Goal: Information Seeking & Learning: Learn about a topic

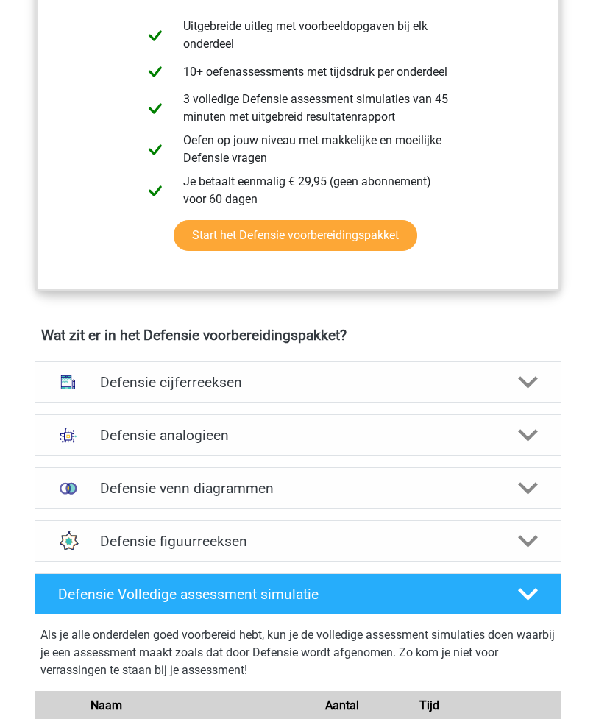
scroll to position [840, 0]
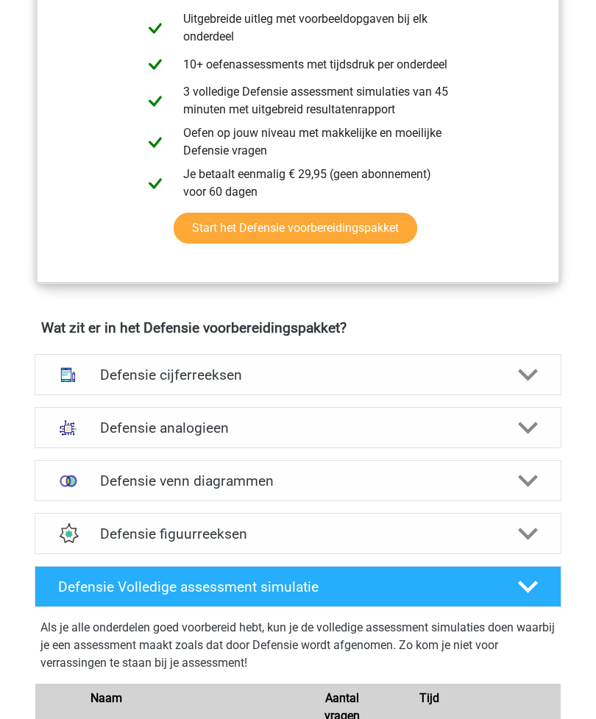
click at [529, 369] on icon at bounding box center [528, 375] width 20 height 20
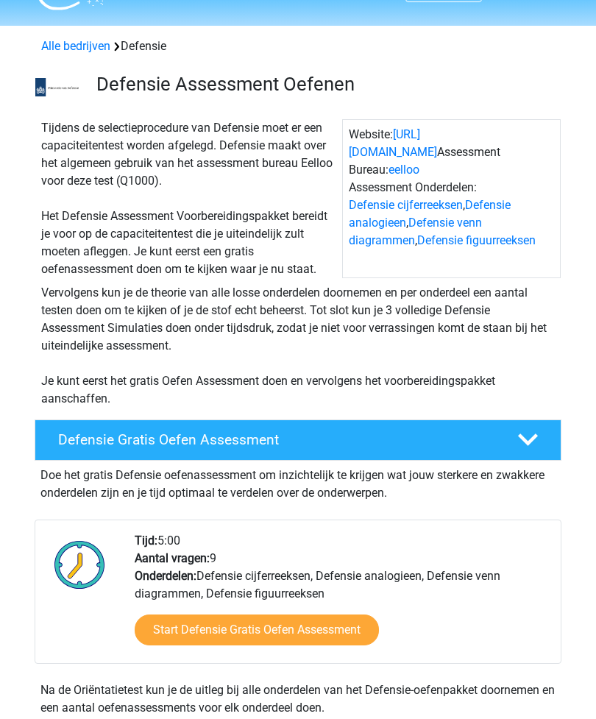
scroll to position [0, 0]
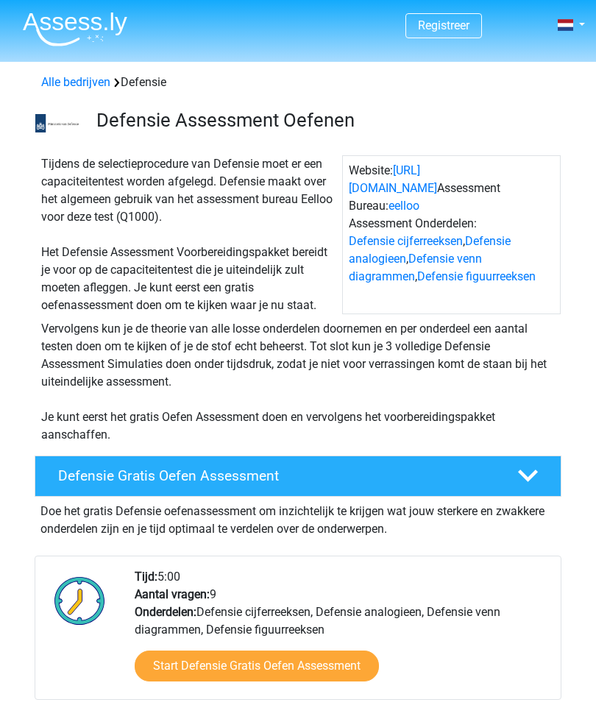
click at [88, 28] on img at bounding box center [75, 29] width 105 height 35
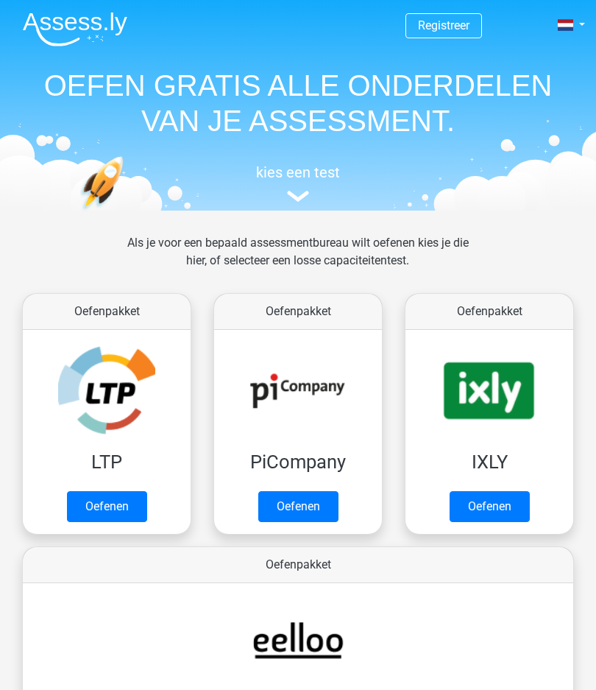
click at [120, 499] on link "Oefenen" at bounding box center [107, 506] width 80 height 31
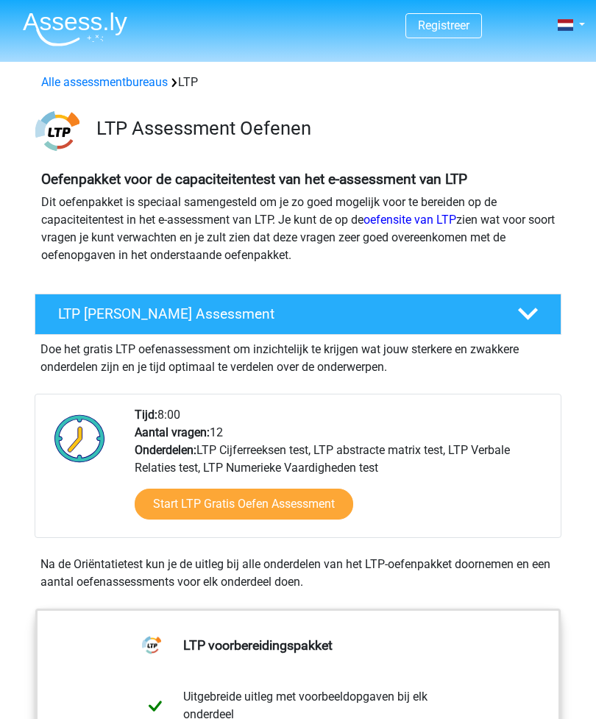
click at [419, 320] on h4 "LTP Gratis Oefen Assessment" at bounding box center [277, 314] width 438 height 17
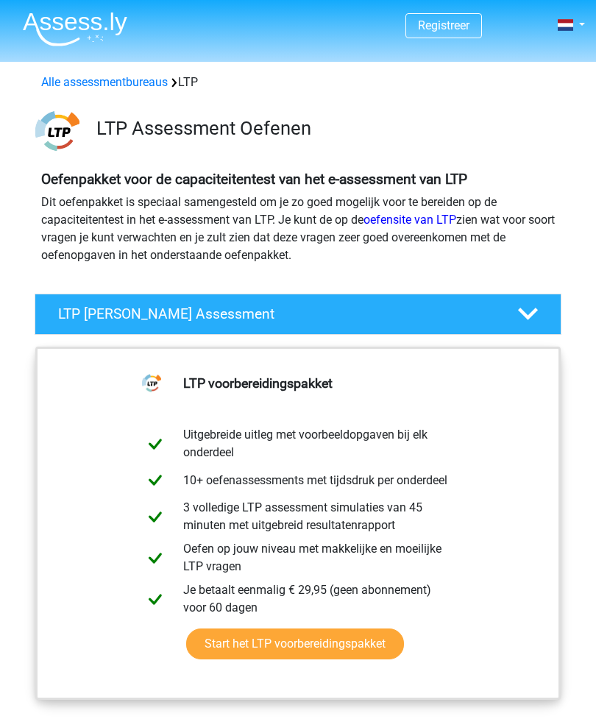
click at [459, 314] on h4 "LTP Gratis Oefen Assessment" at bounding box center [277, 314] width 438 height 17
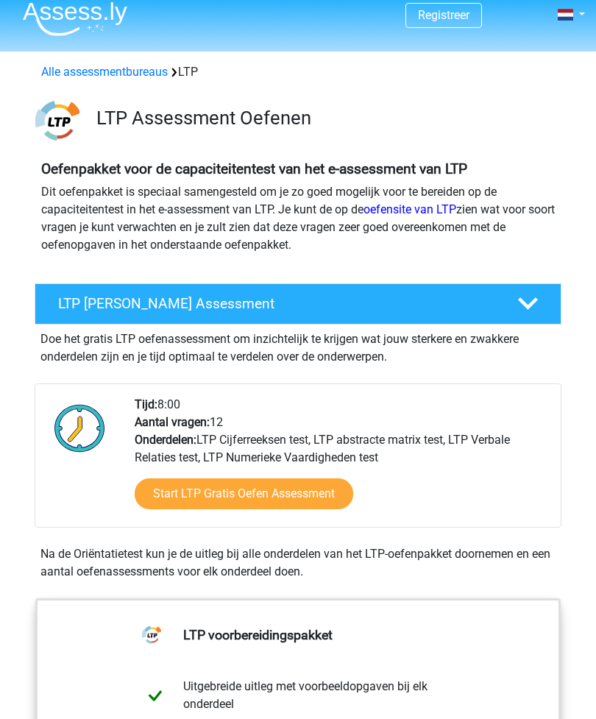
scroll to position [10, 0]
click at [294, 496] on link "Start LTP Gratis Oefen Assessment" at bounding box center [244, 494] width 219 height 31
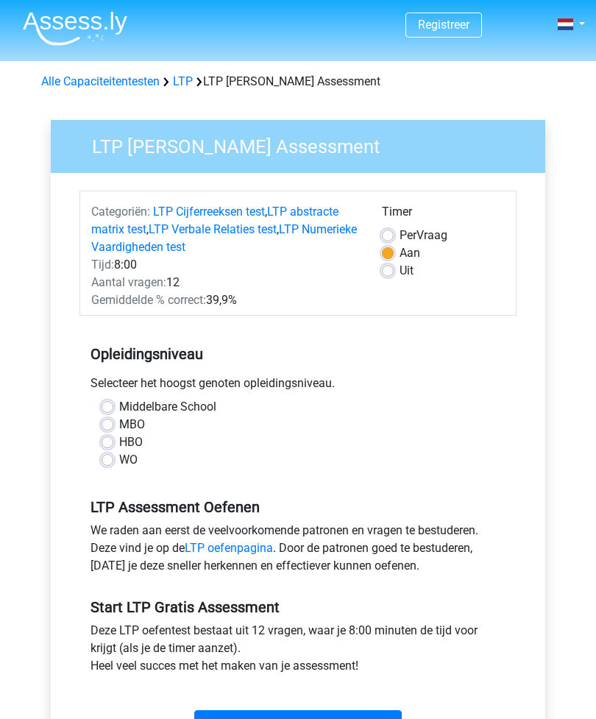
click at [119, 427] on label "MBO" at bounding box center [132, 426] width 26 height 18
click at [113, 427] on input "MBO" at bounding box center [108, 424] width 12 height 15
radio input "true"
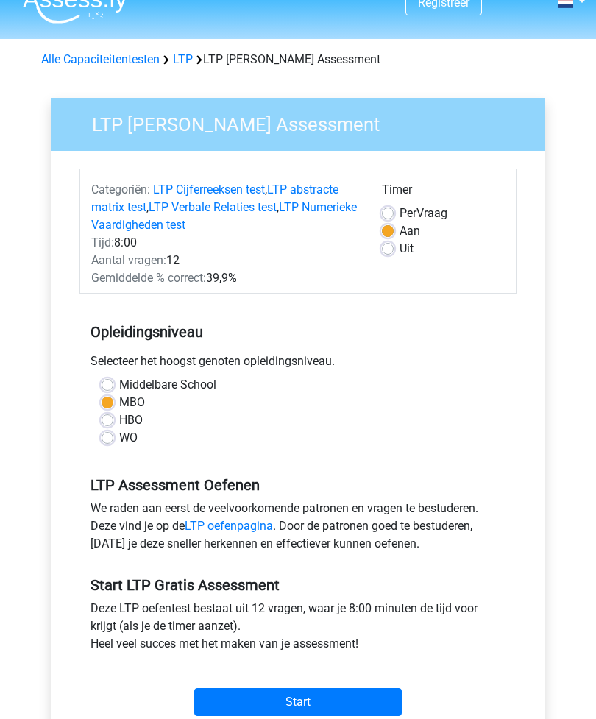
scroll to position [23, 0]
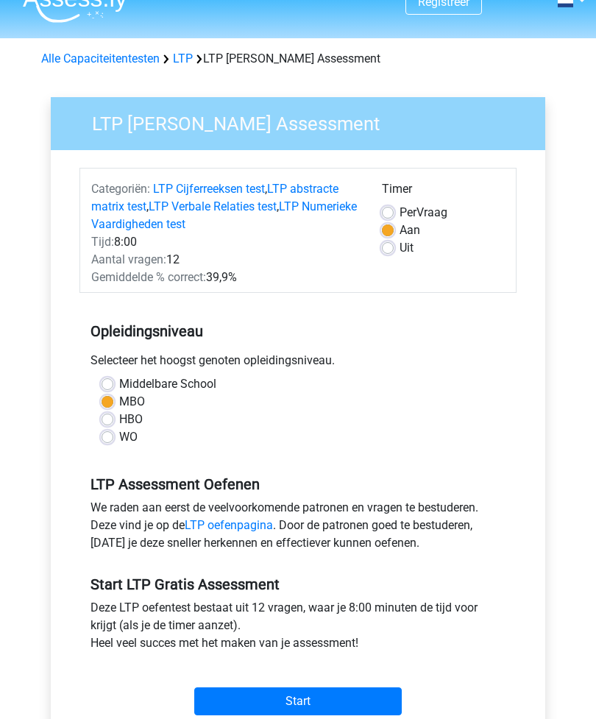
click at [140, 242] on div "Tijd: 8:00" at bounding box center [225, 243] width 291 height 18
click at [400, 243] on label "Uit" at bounding box center [407, 249] width 14 height 18
click at [393, 243] on input "Uit" at bounding box center [388, 247] width 12 height 15
radio input "true"
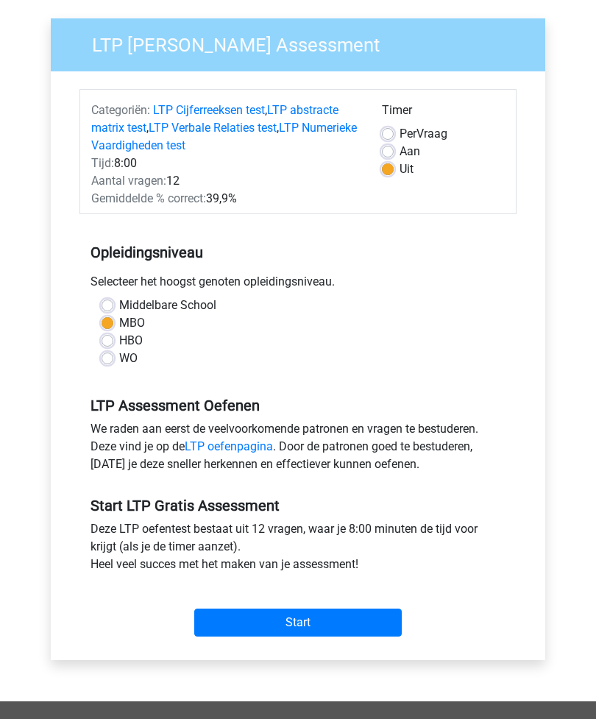
scroll to position [103, 0]
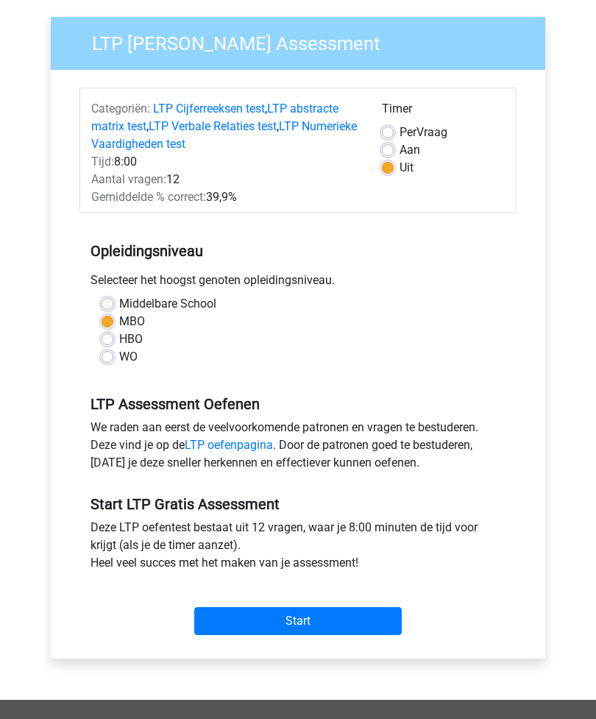
click at [308, 616] on input "Start" at bounding box center [298, 622] width 208 height 28
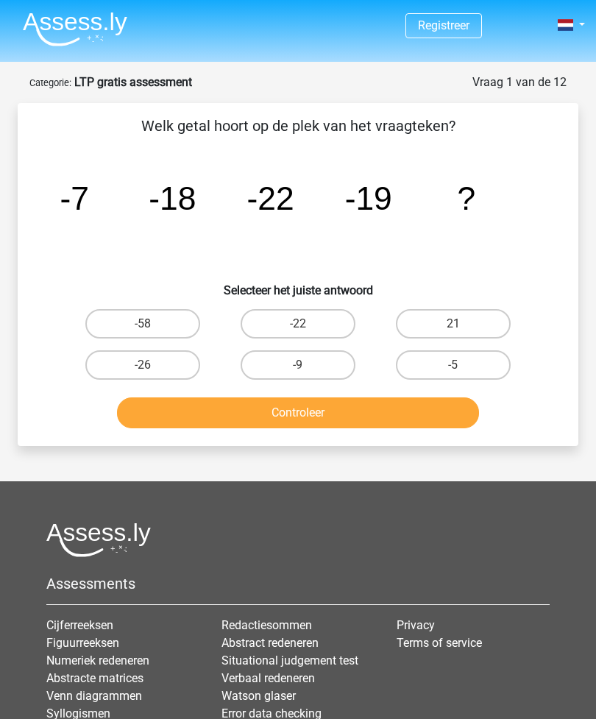
click at [465, 365] on label "-5" at bounding box center [453, 364] width 115 height 29
click at [463, 365] on input "-5" at bounding box center [459, 370] width 10 height 10
radio input "true"
click at [349, 411] on button "Controleer" at bounding box center [298, 413] width 363 height 31
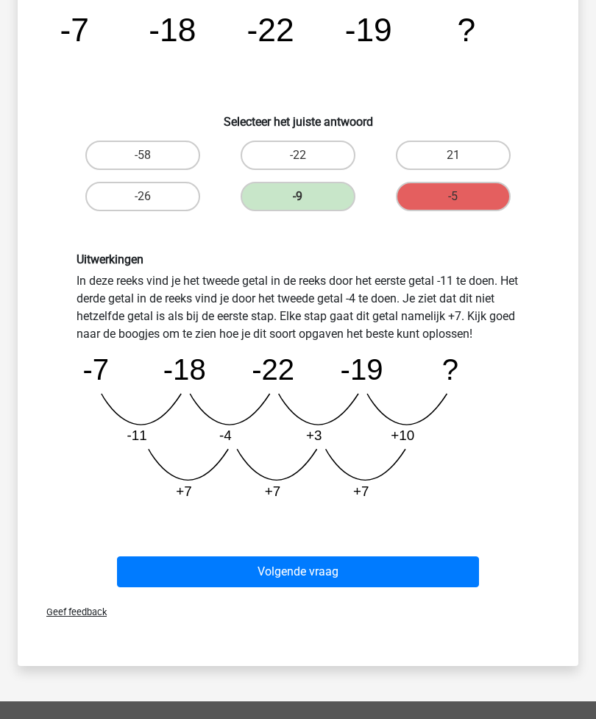
scroll to position [198, 0]
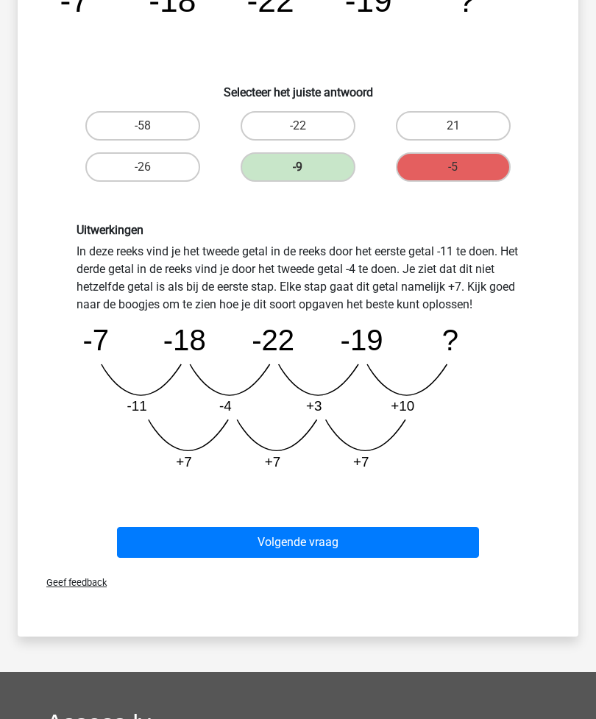
click at [310, 543] on button "Volgende vraag" at bounding box center [298, 542] width 363 height 31
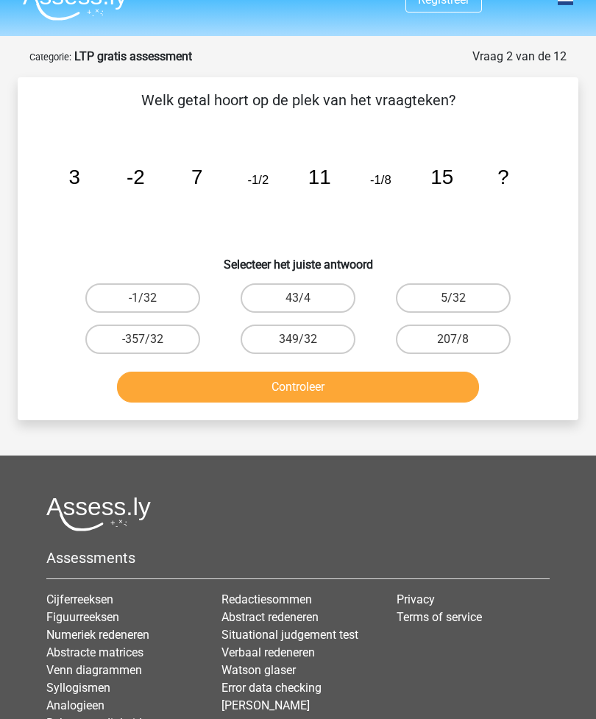
scroll to position [0, 0]
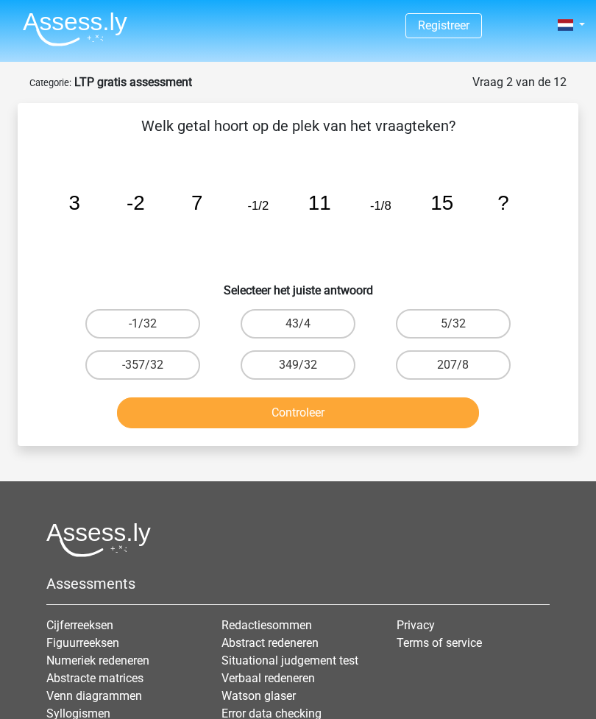
click at [328, 314] on label "43/4" at bounding box center [298, 323] width 115 height 29
click at [308, 324] on input "43/4" at bounding box center [303, 329] width 10 height 10
radio input "true"
click at [334, 401] on button "Controleer" at bounding box center [298, 413] width 363 height 31
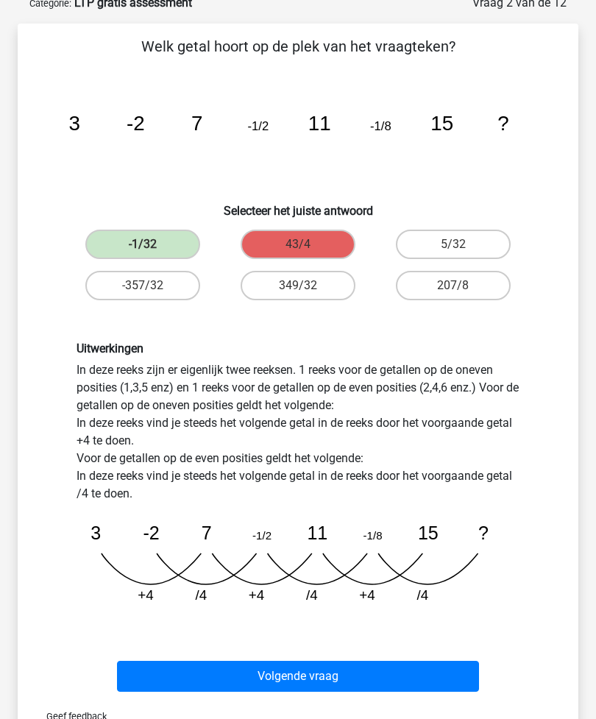
scroll to position [80, 0]
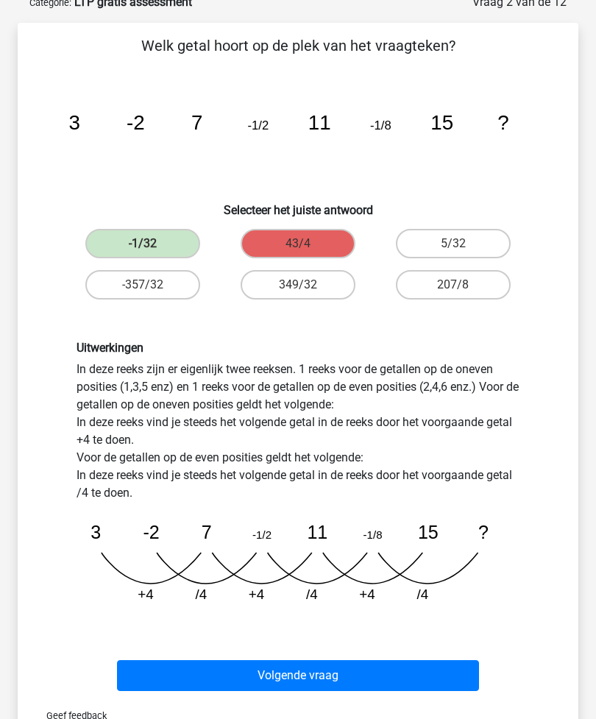
click at [343, 681] on button "Volgende vraag" at bounding box center [298, 676] width 363 height 31
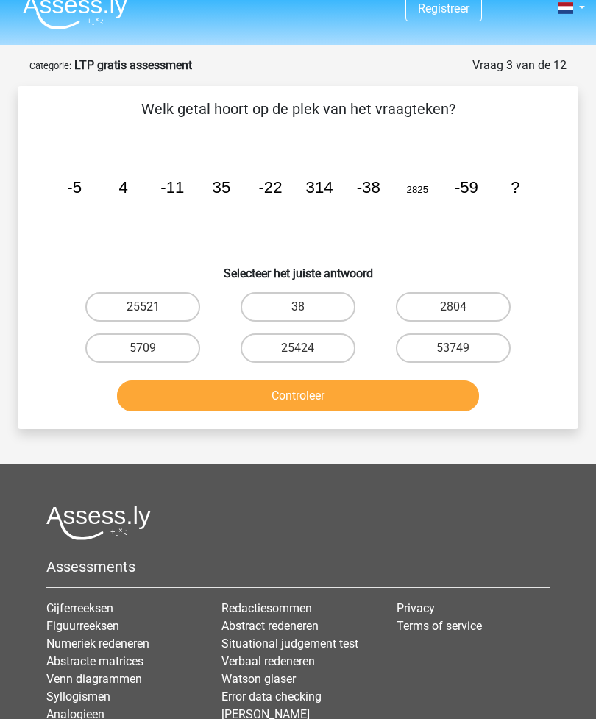
scroll to position [13, 0]
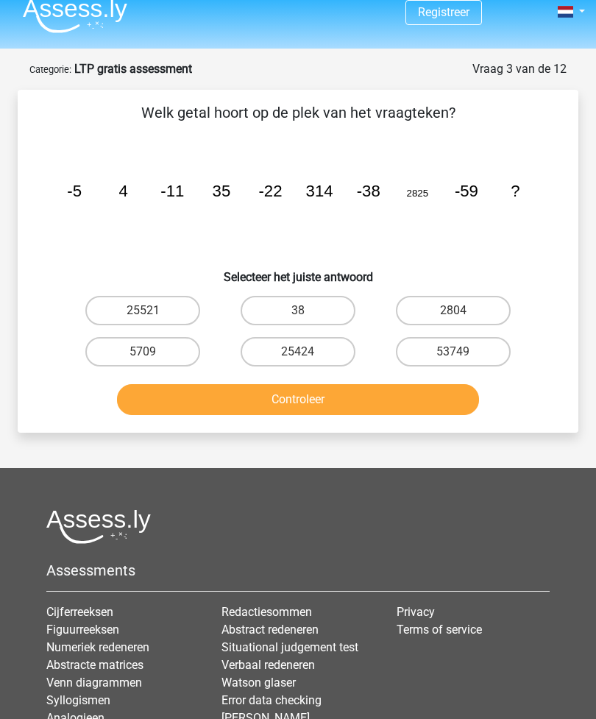
click at [465, 301] on label "2804" at bounding box center [453, 310] width 115 height 29
click at [463, 311] on input "2804" at bounding box center [459, 316] width 10 height 10
radio input "true"
click at [321, 403] on button "Controleer" at bounding box center [298, 399] width 363 height 31
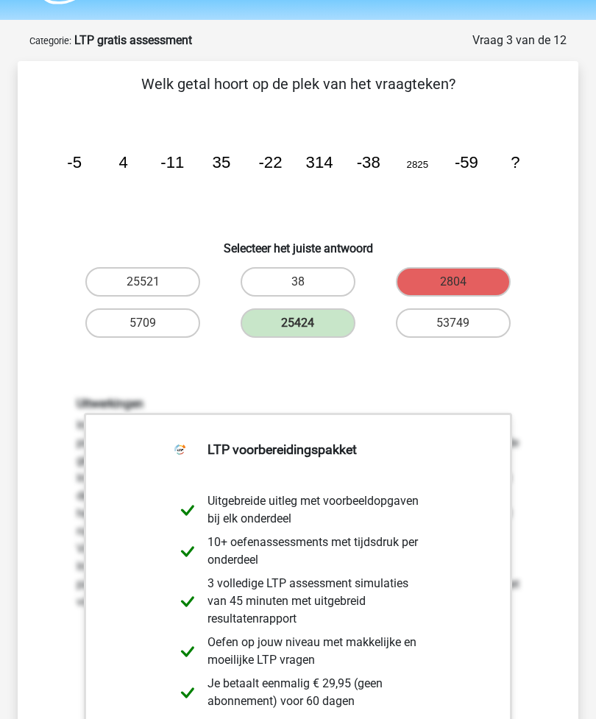
scroll to position [42, 0]
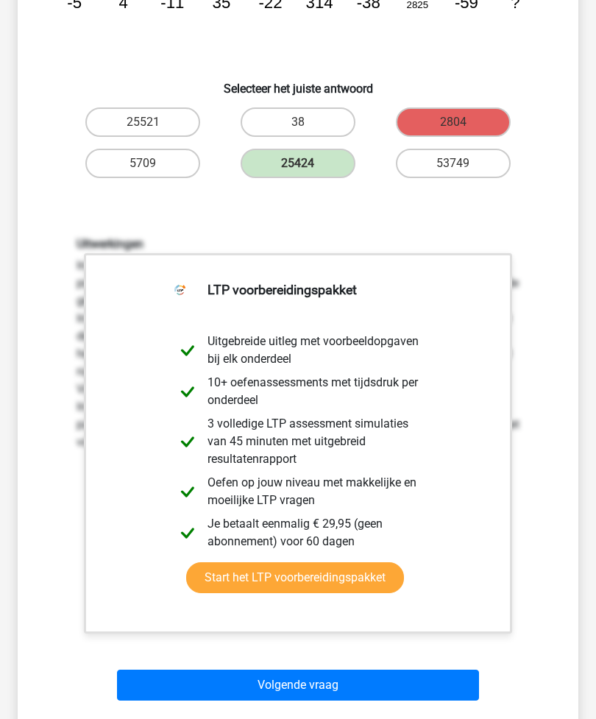
click at [363, 689] on button "Volgende vraag" at bounding box center [298, 686] width 363 height 31
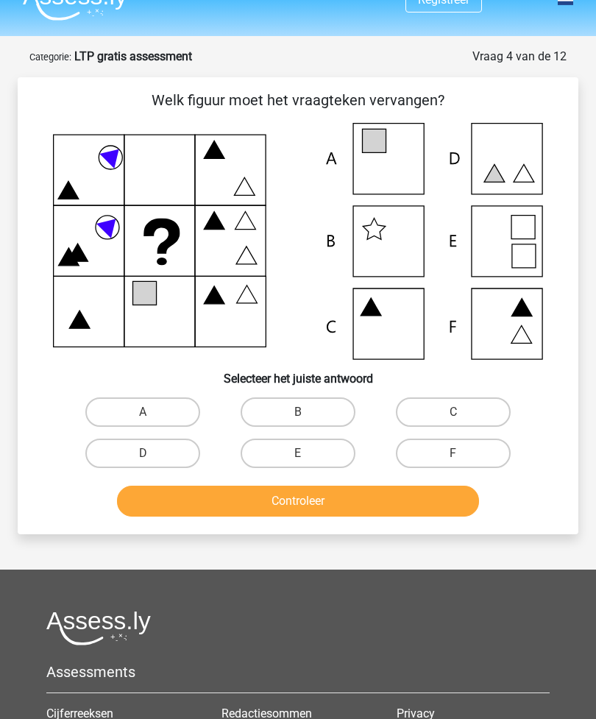
scroll to position [0, 0]
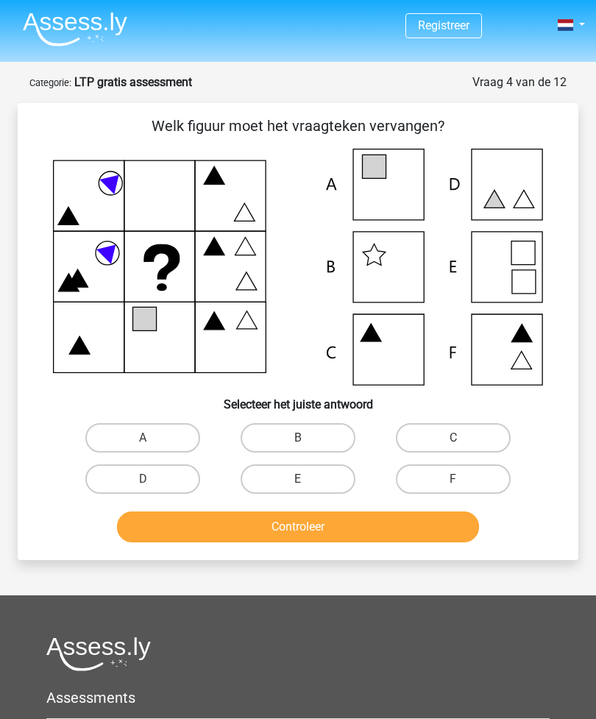
click at [518, 190] on icon at bounding box center [298, 267] width 490 height 237
click at [503, 196] on icon at bounding box center [298, 267] width 490 height 237
click at [169, 485] on label "D" at bounding box center [142, 479] width 115 height 29
click at [152, 485] on input "D" at bounding box center [148, 484] width 10 height 10
radio input "true"
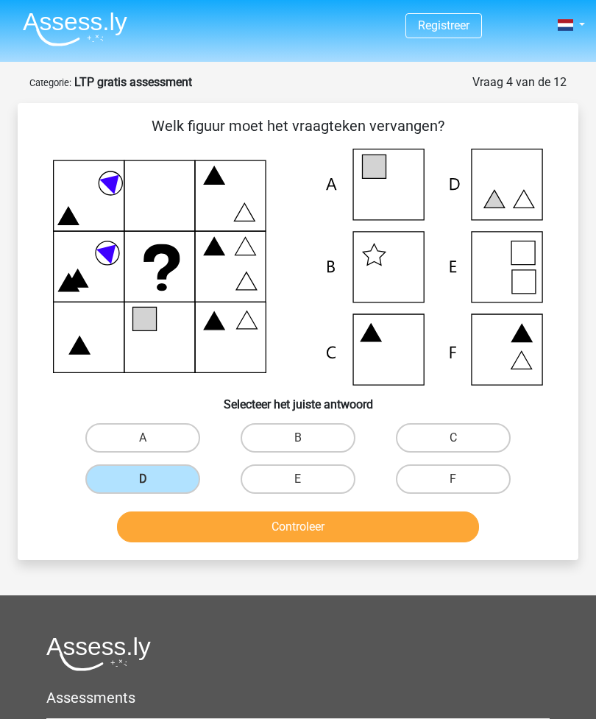
click at [350, 520] on button "Controleer" at bounding box center [298, 527] width 363 height 31
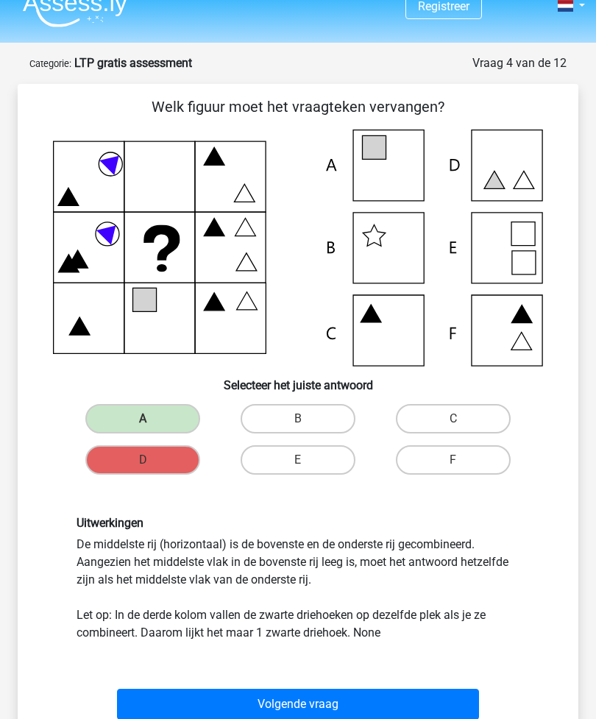
scroll to position [19, 0]
click at [381, 703] on button "Volgende vraag" at bounding box center [298, 704] width 363 height 31
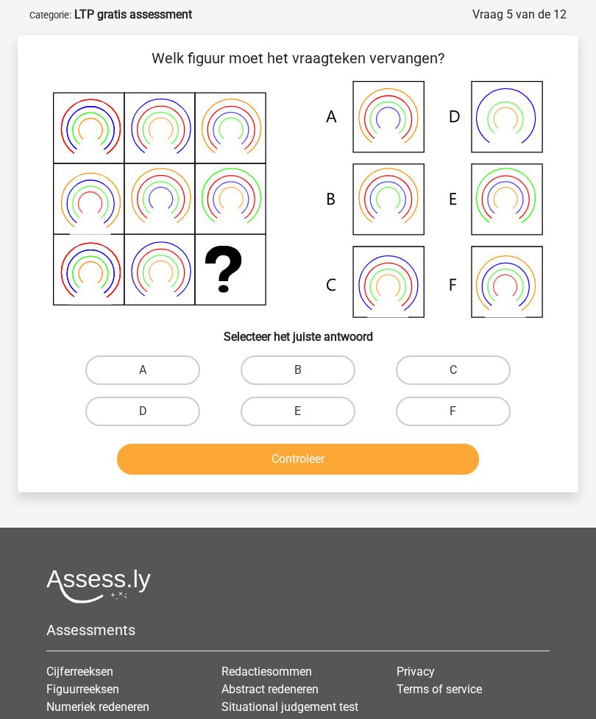
scroll to position [74, 0]
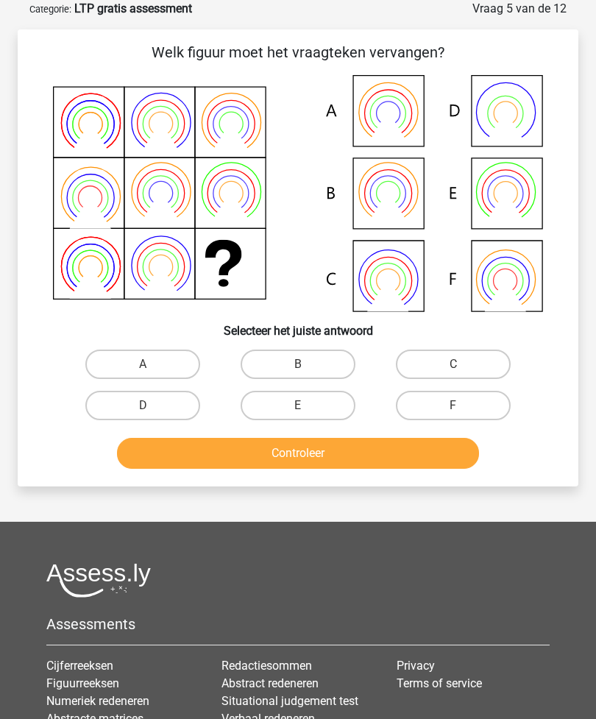
click at [383, 117] on icon at bounding box center [298, 193] width 490 height 237
click at [161, 360] on label "A" at bounding box center [142, 364] width 115 height 29
click at [152, 364] on input "A" at bounding box center [148, 369] width 10 height 10
radio input "true"
click at [347, 456] on button "Controleer" at bounding box center [298, 453] width 363 height 31
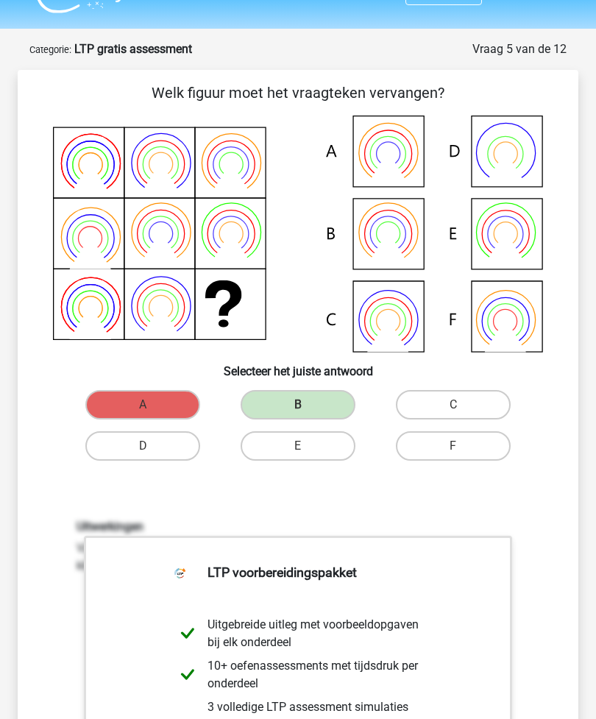
scroll to position [11, 0]
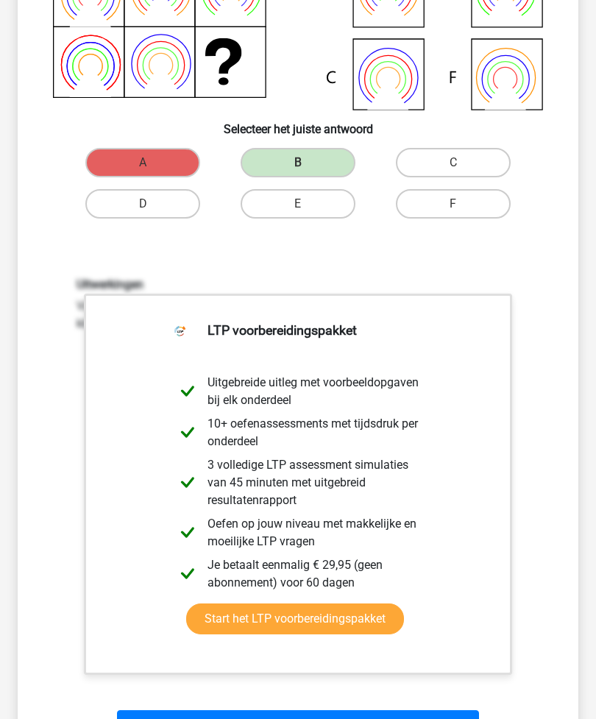
click at [335, 719] on button "Volgende vraag" at bounding box center [298, 725] width 363 height 31
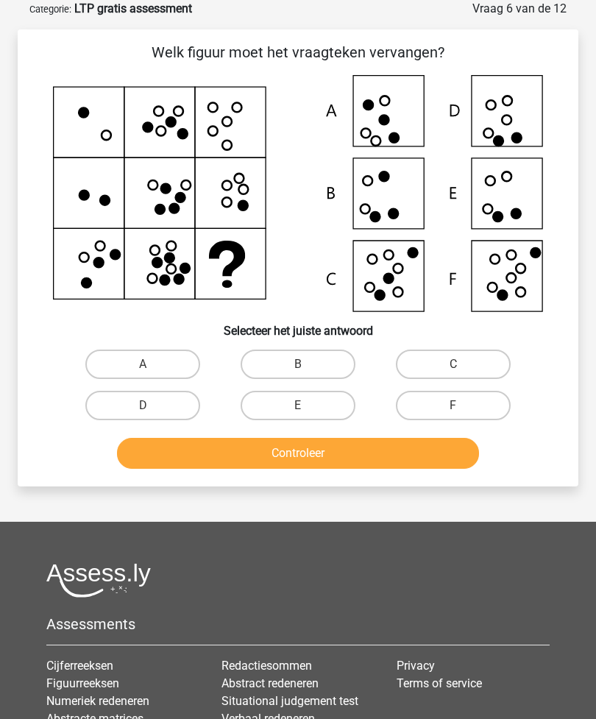
scroll to position [79, 0]
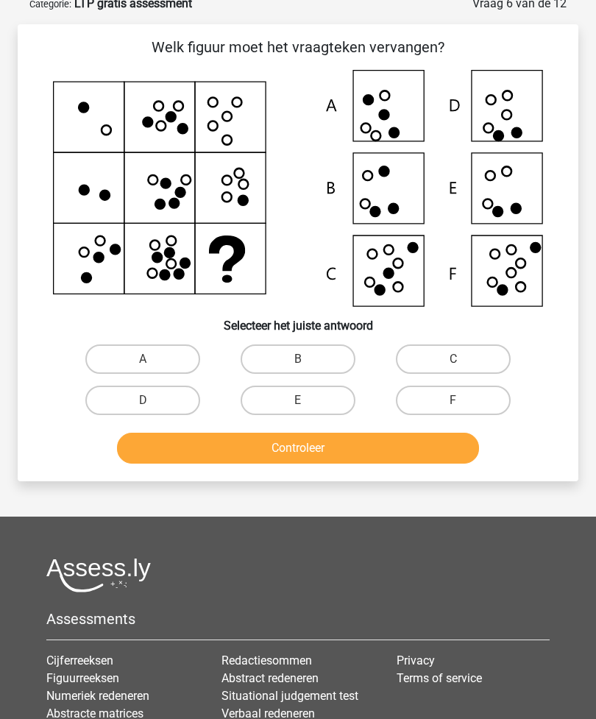
click at [454, 398] on label "F" at bounding box center [453, 400] width 115 height 29
click at [454, 401] on input "F" at bounding box center [459, 406] width 10 height 10
radio input "true"
click at [393, 451] on button "Controleer" at bounding box center [298, 448] width 363 height 31
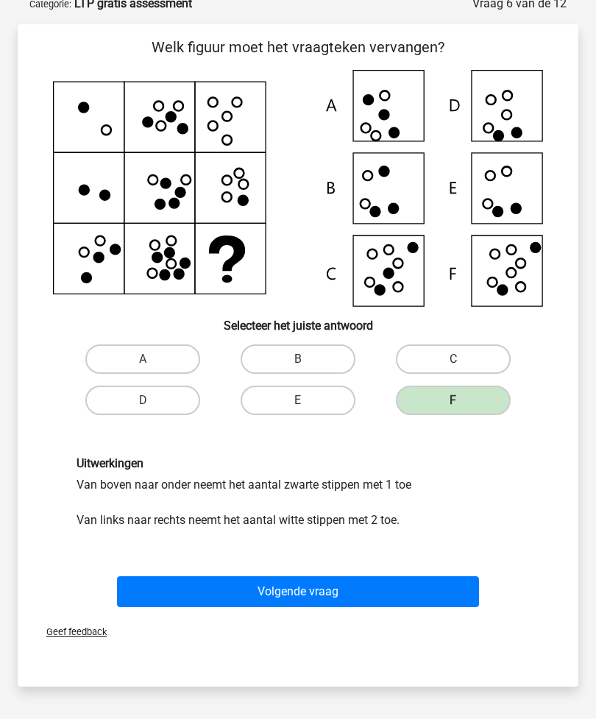
click at [312, 598] on button "Volgende vraag" at bounding box center [298, 591] width 363 height 31
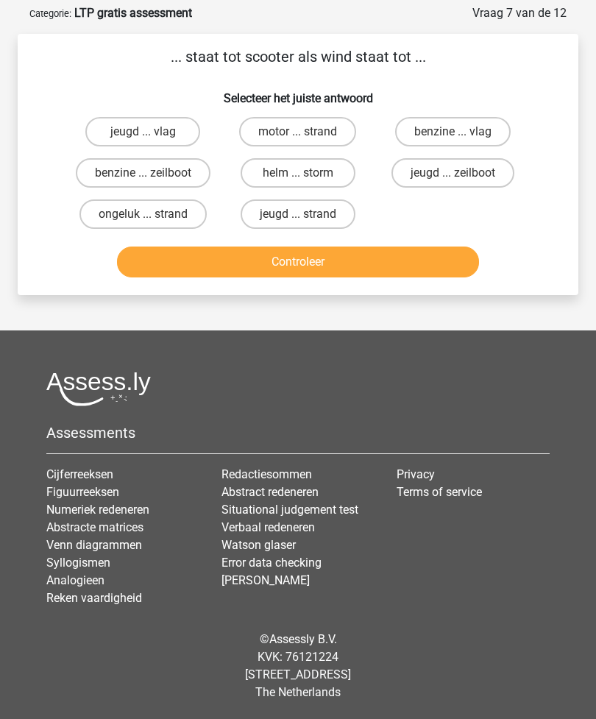
scroll to position [22, 0]
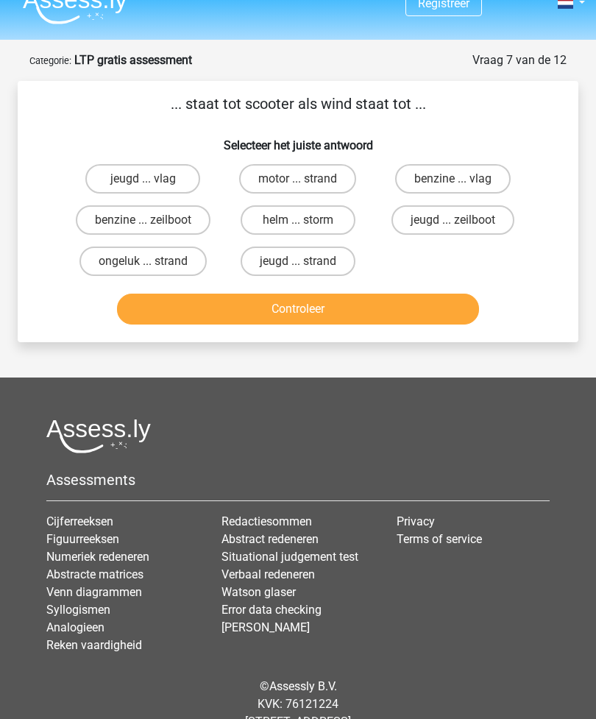
click at [163, 183] on label "jeugd ... vlag" at bounding box center [142, 178] width 115 height 29
click at [152, 183] on input "jeugd ... vlag" at bounding box center [148, 184] width 10 height 10
radio input "true"
click at [307, 311] on button "Controleer" at bounding box center [298, 309] width 363 height 31
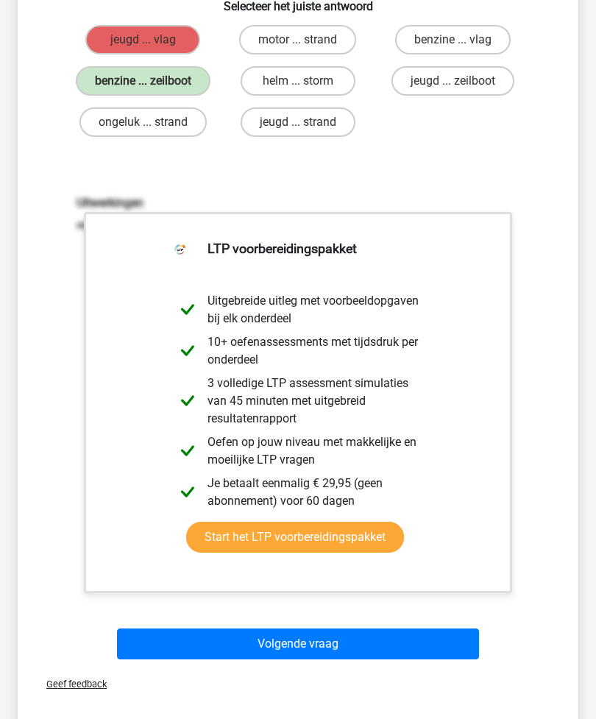
click at [336, 651] on button "Volgende vraag" at bounding box center [298, 644] width 363 height 31
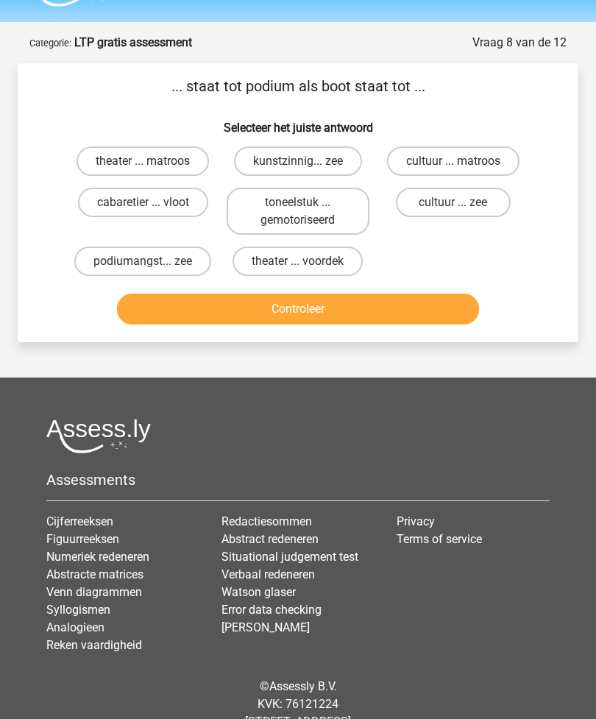
click at [325, 265] on label "theater ... voordek" at bounding box center [298, 261] width 130 height 29
click at [308, 265] on input "theater ... voordek" at bounding box center [303, 266] width 10 height 10
radio input "true"
click at [338, 309] on button "Controleer" at bounding box center [298, 309] width 363 height 31
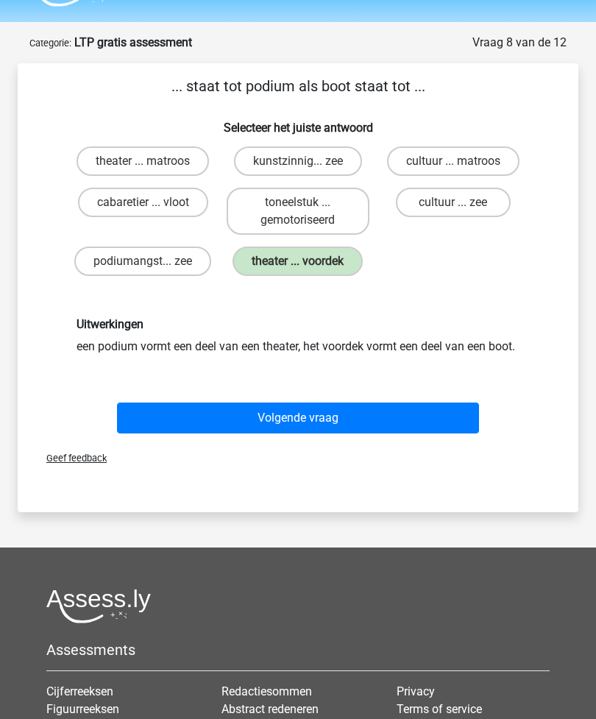
click at [334, 433] on button "Volgende vraag" at bounding box center [298, 418] width 363 height 31
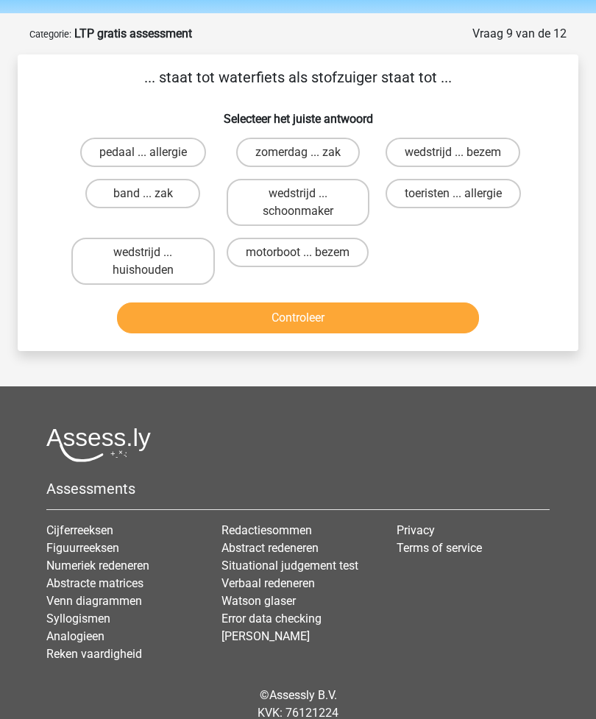
scroll to position [57, 0]
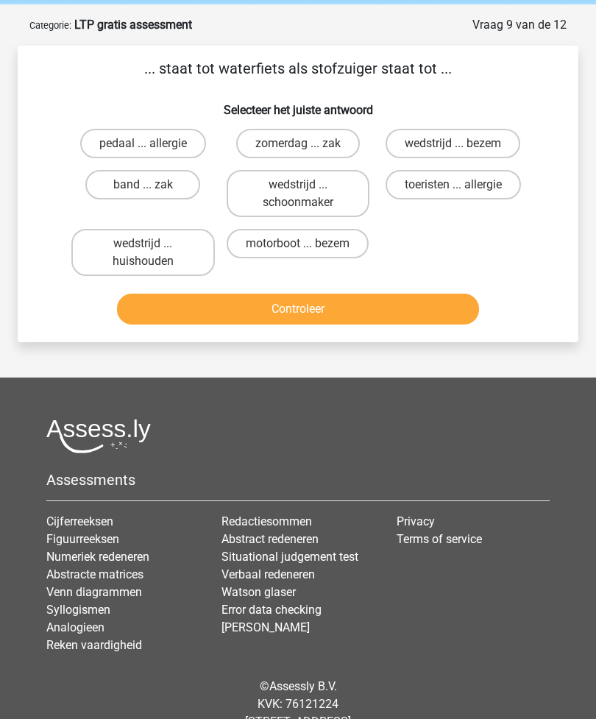
click at [290, 259] on label "motorboot ... bezem" at bounding box center [298, 244] width 142 height 29
click at [298, 254] on input "motorboot ... bezem" at bounding box center [303, 249] width 10 height 10
radio input "true"
click at [330, 307] on button "Controleer" at bounding box center [298, 309] width 363 height 31
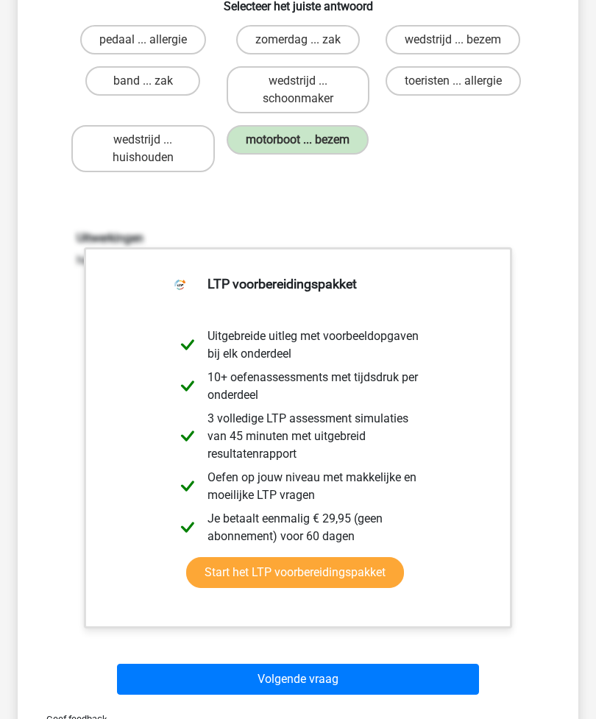
click at [335, 679] on button "Volgende vraag" at bounding box center [298, 680] width 363 height 31
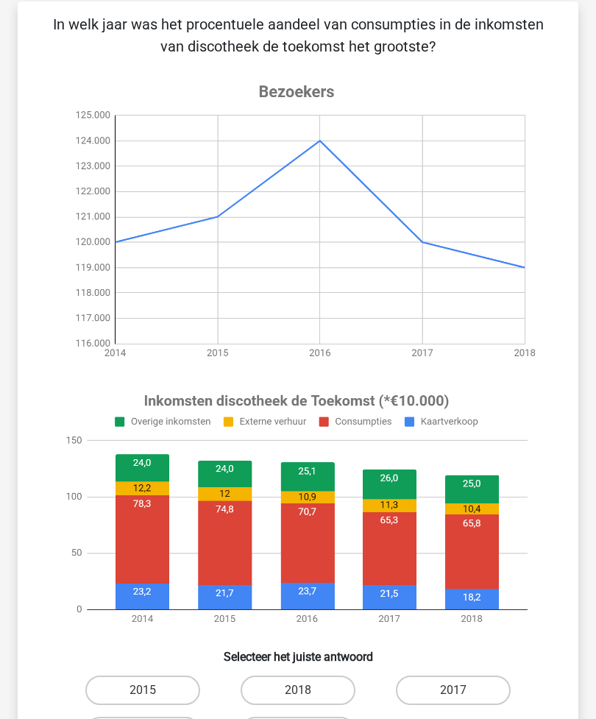
scroll to position [100, 0]
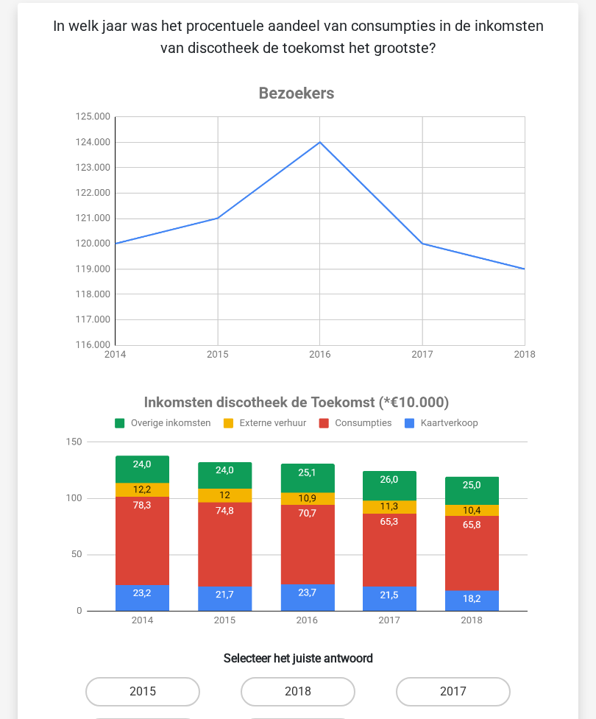
click at [162, 641] on h6 "Selecteer het juiste antwoord" at bounding box center [298, 653] width 514 height 26
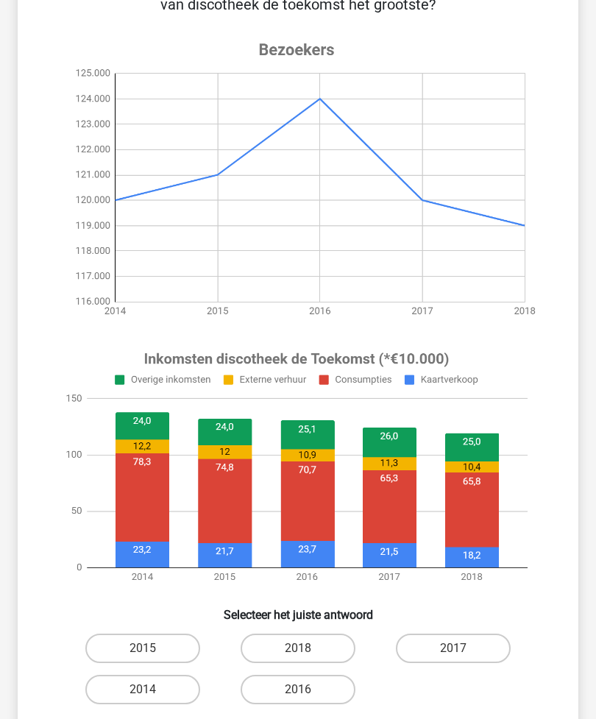
scroll to position [155, 0]
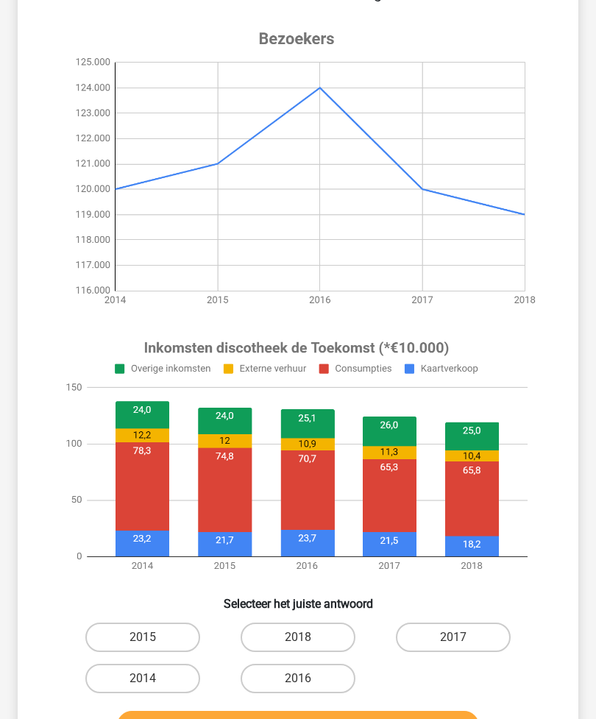
click at [152, 679] on label "2014" at bounding box center [142, 678] width 115 height 29
click at [152, 679] on input "2014" at bounding box center [148, 684] width 10 height 10
radio input "true"
click at [330, 719] on button "Controleer" at bounding box center [298, 726] width 363 height 31
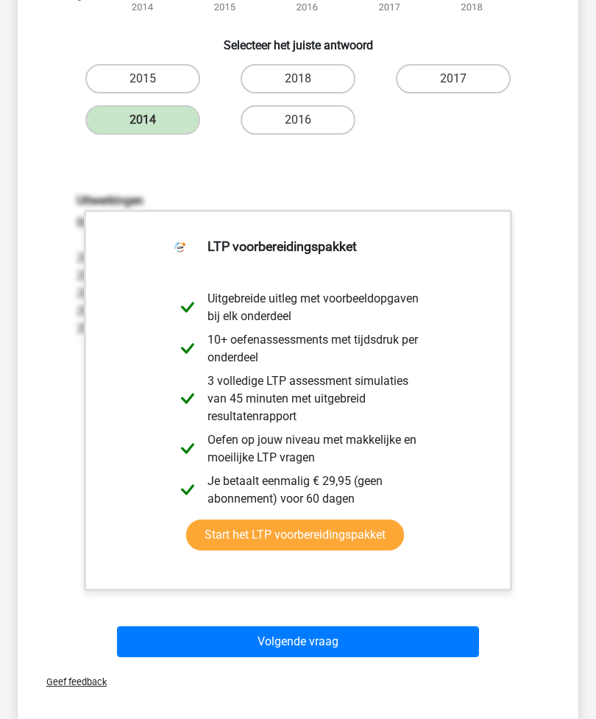
click at [336, 642] on button "Volgende vraag" at bounding box center [298, 642] width 363 height 31
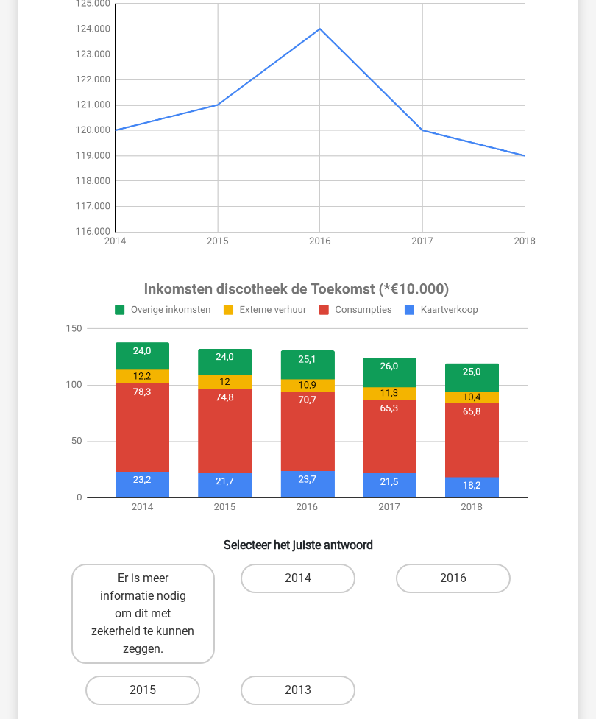
scroll to position [187, 0]
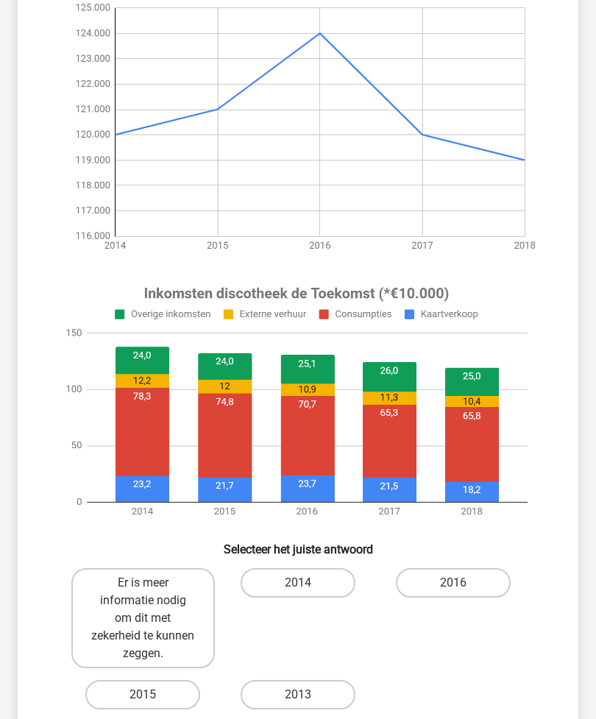
click at [468, 581] on label "2016" at bounding box center [453, 582] width 115 height 29
click at [463, 583] on input "2016" at bounding box center [459, 588] width 10 height 10
radio input "true"
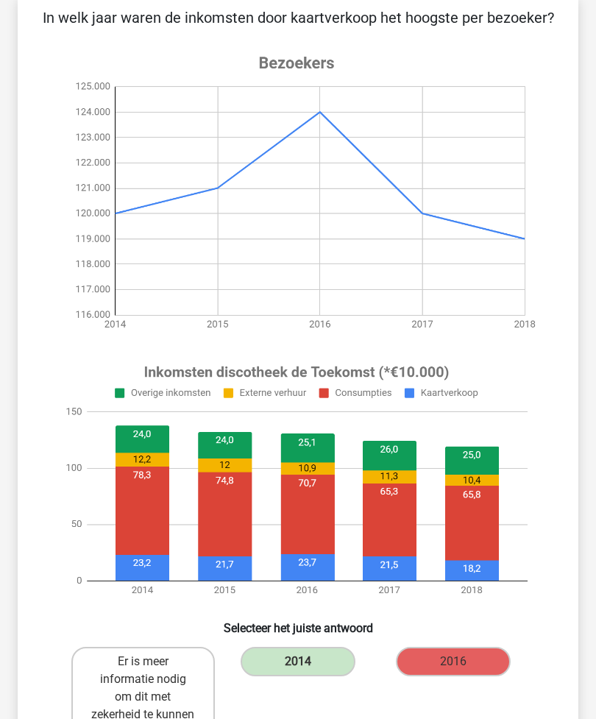
scroll to position [0, 0]
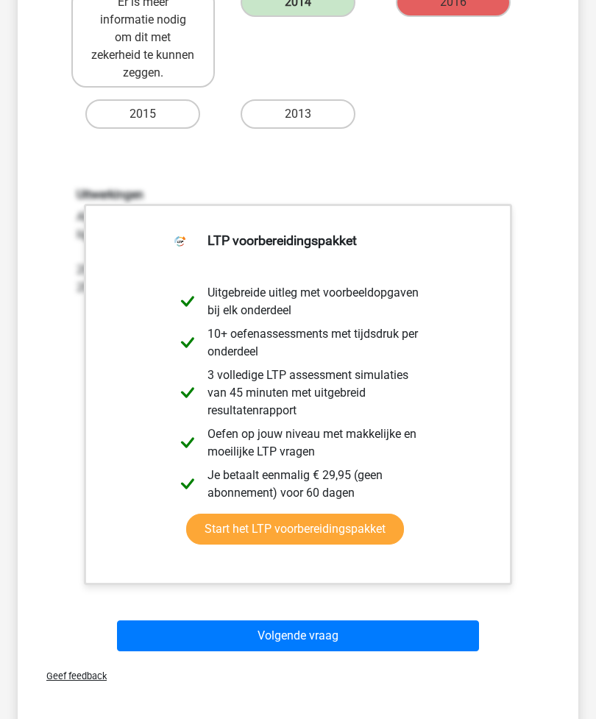
click at [334, 638] on button "Volgende vraag" at bounding box center [298, 636] width 363 height 31
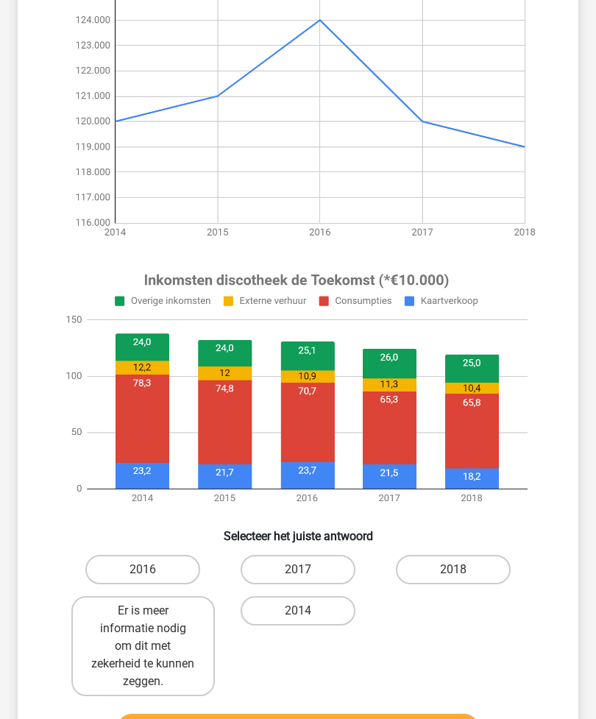
scroll to position [200, 0]
click at [164, 642] on label "Er is meer informatie nodig om dit met zekerheid te kunnen zeggen." at bounding box center [143, 646] width 144 height 100
click at [152, 621] on input "Er is meer informatie nodig om dit met zekerheid te kunnen zeggen." at bounding box center [148, 616] width 10 height 10
radio input "true"
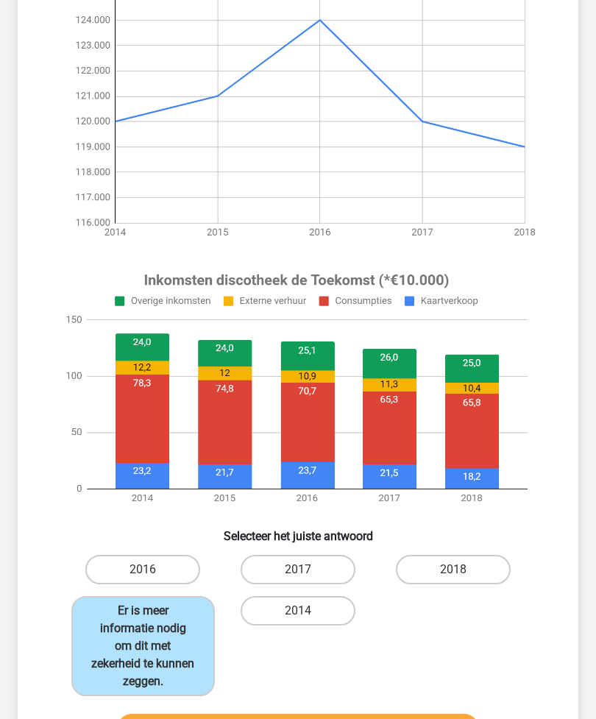
click at [314, 719] on button "Controleer" at bounding box center [298, 729] width 363 height 31
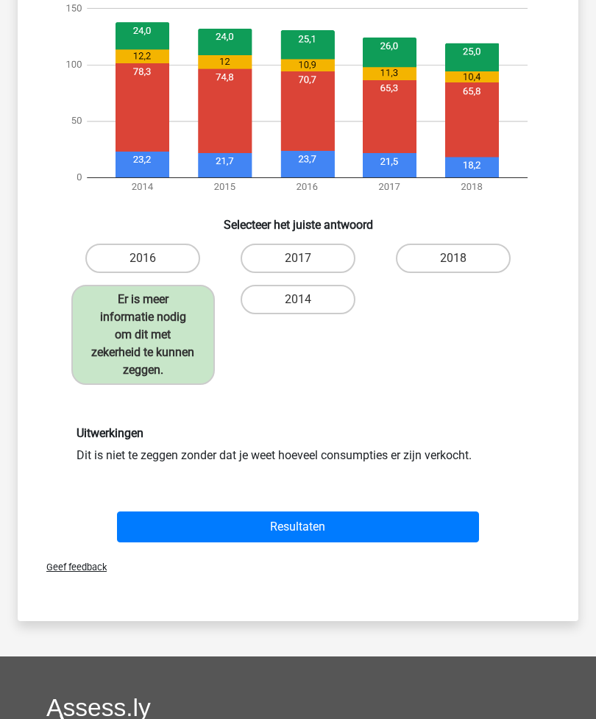
scroll to position [512, 0]
click at [336, 530] on button "Resultaten" at bounding box center [298, 527] width 363 height 31
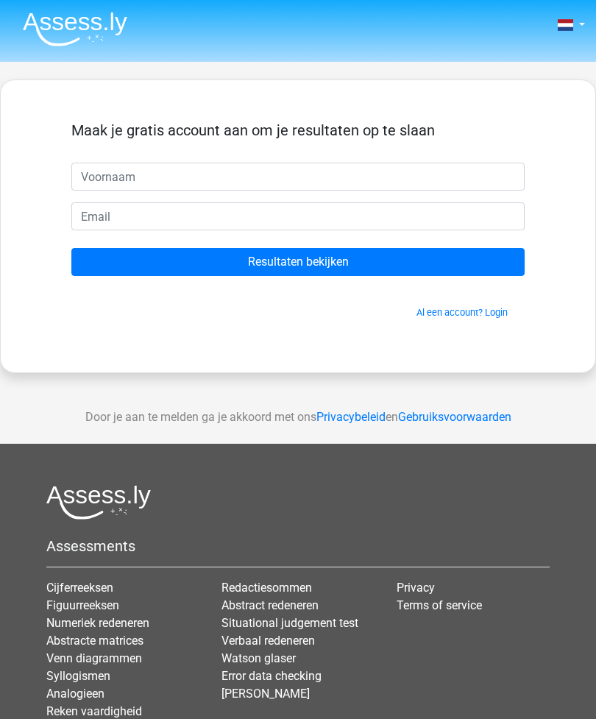
click at [150, 175] on input "text" at bounding box center [298, 177] width 454 height 28
type input "C"
type input "D"
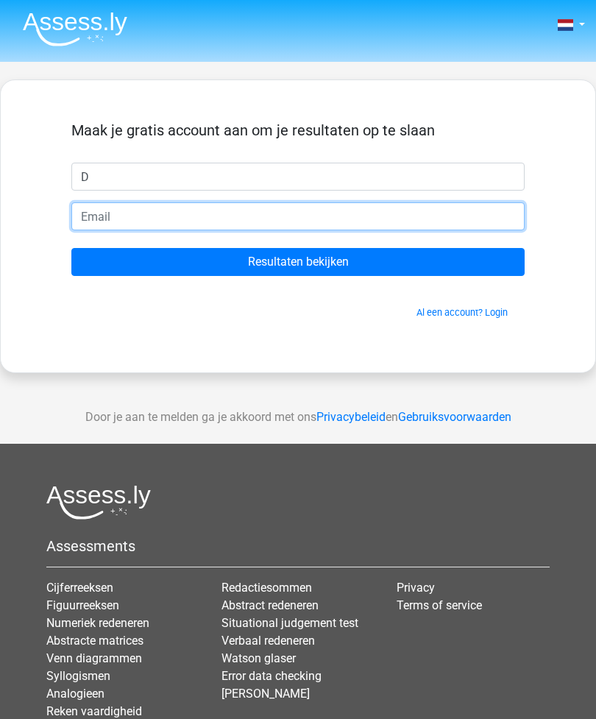
click at [130, 214] on input "email" at bounding box center [298, 216] width 454 height 28
type input "d@[DOMAIN_NAME]"
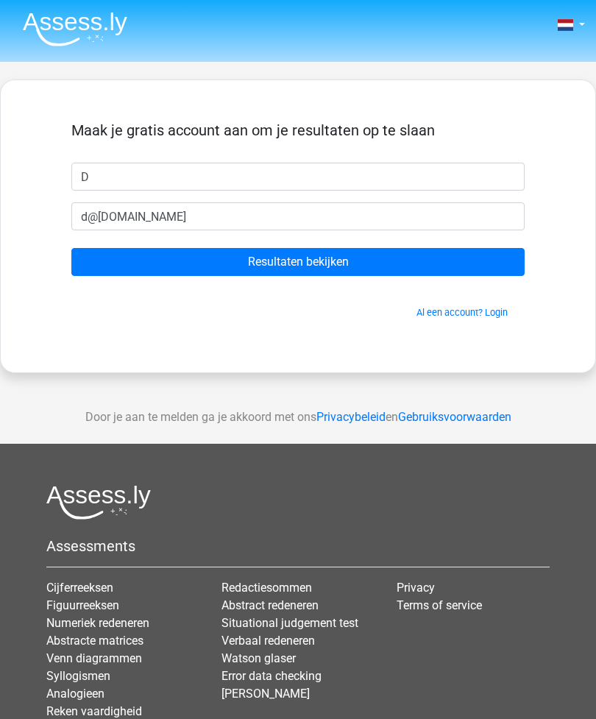
click at [310, 266] on input "Resultaten bekijken" at bounding box center [298, 262] width 454 height 28
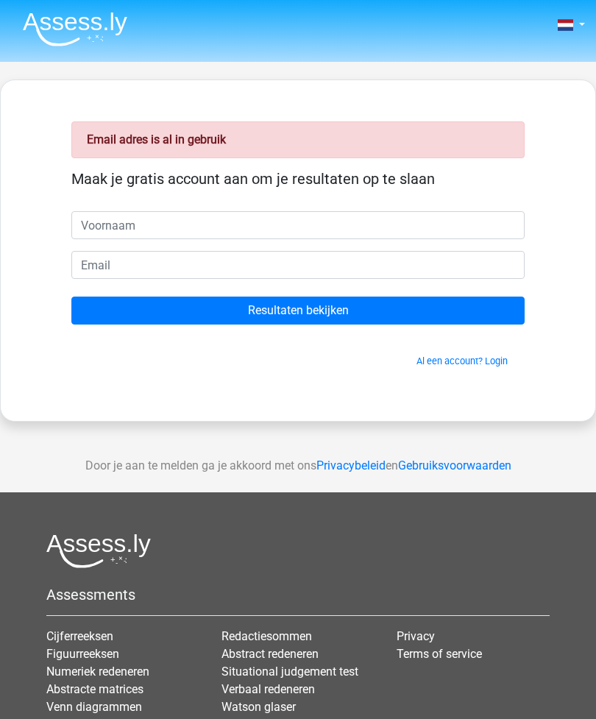
click at [144, 233] on input "text" at bounding box center [298, 225] width 454 height 28
type input "F"
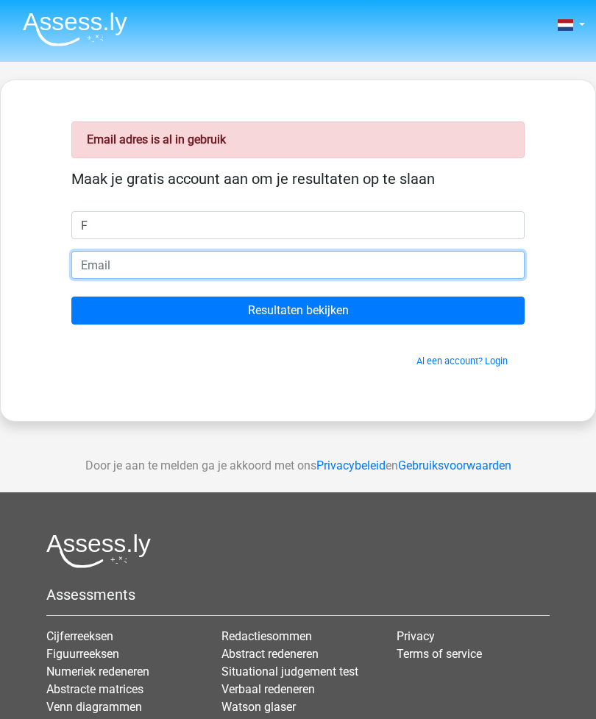
click at [158, 271] on input "email" at bounding box center [298, 265] width 454 height 28
type input "f@[DOMAIN_NAME]"
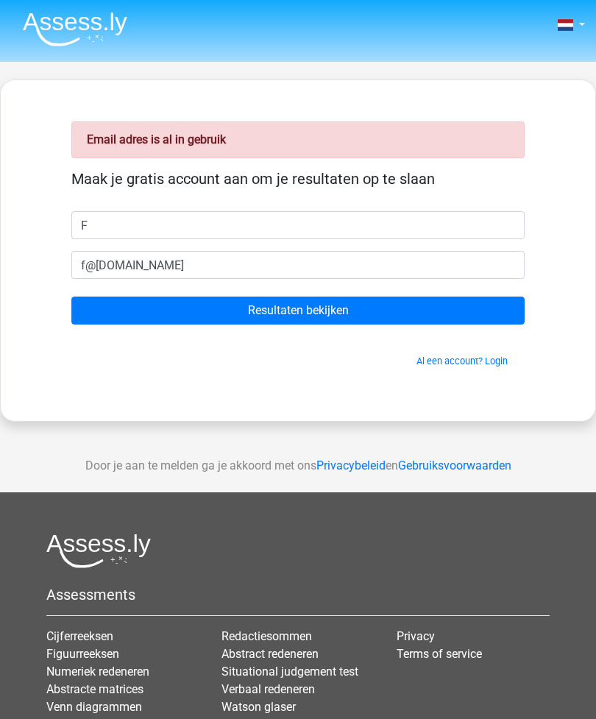
click at [311, 308] on input "Resultaten bekijken" at bounding box center [298, 311] width 454 height 28
click at [319, 311] on input "Resultaten bekijken" at bounding box center [298, 311] width 454 height 28
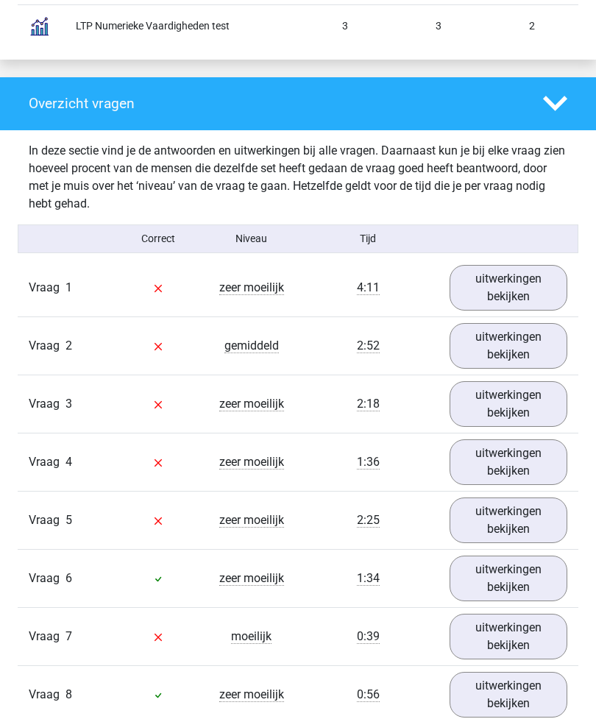
scroll to position [1466, 0]
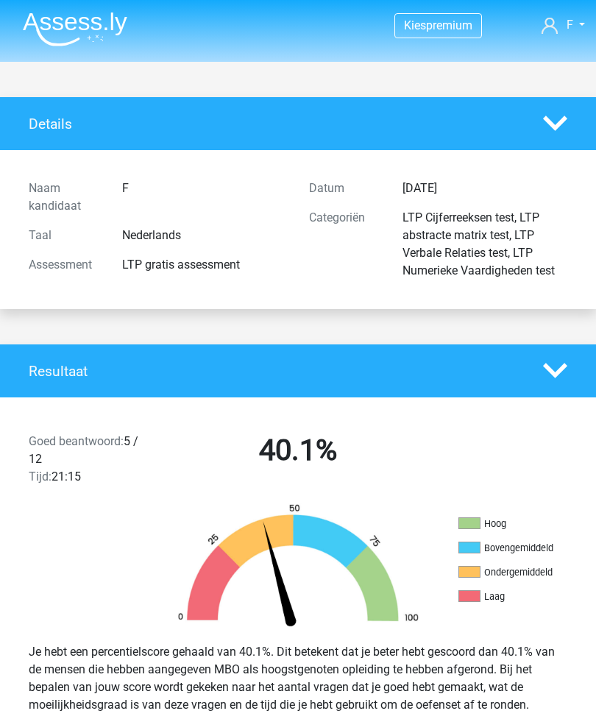
scroll to position [1514, 0]
